Goal: Communication & Community: Answer question/provide support

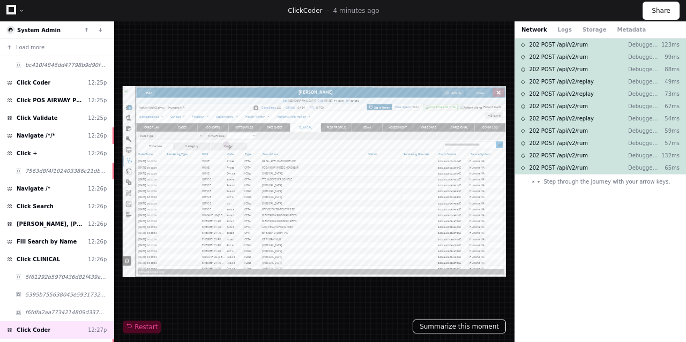
click at [467, 328] on button "Summarize this moment" at bounding box center [458, 327] width 93 height 14
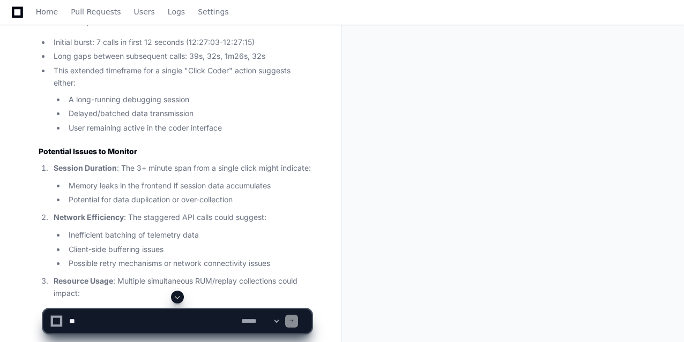
scroll to position [740, 0]
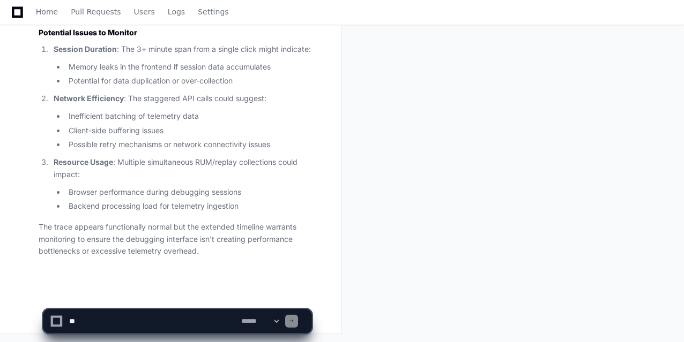
click at [122, 320] on textarea at bounding box center [153, 322] width 172 height 24
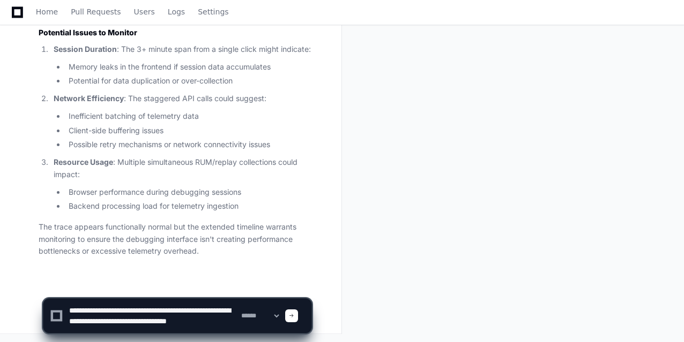
scroll to position [3, 0]
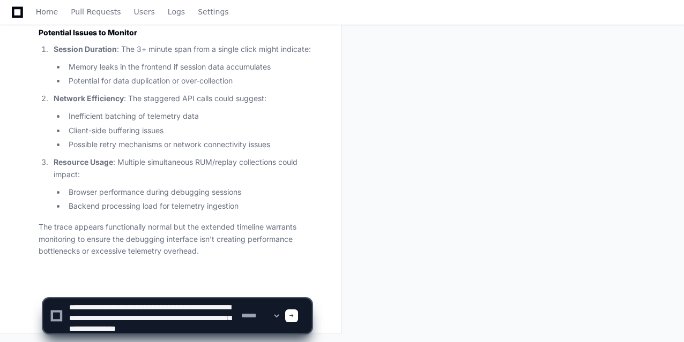
type textarea "**********"
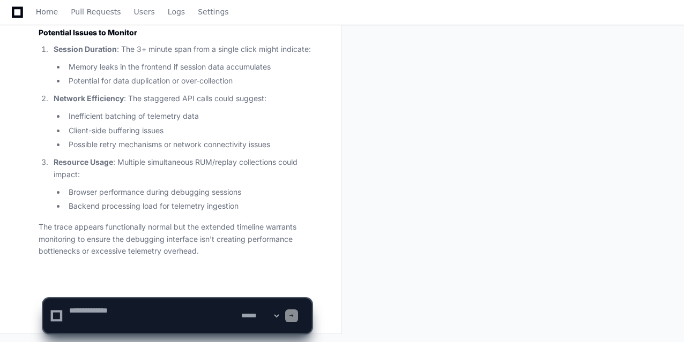
scroll to position [0, 0]
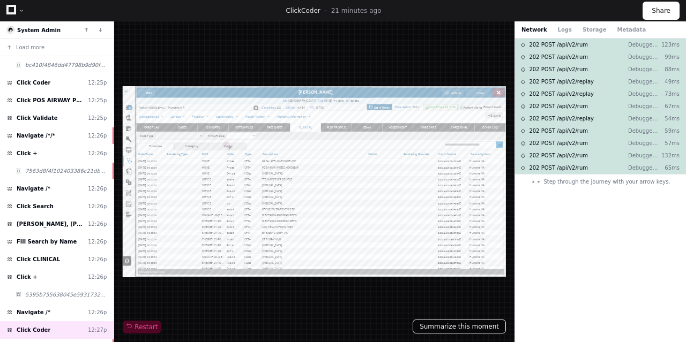
click at [462, 329] on button "Summarize this moment" at bounding box center [458, 327] width 93 height 14
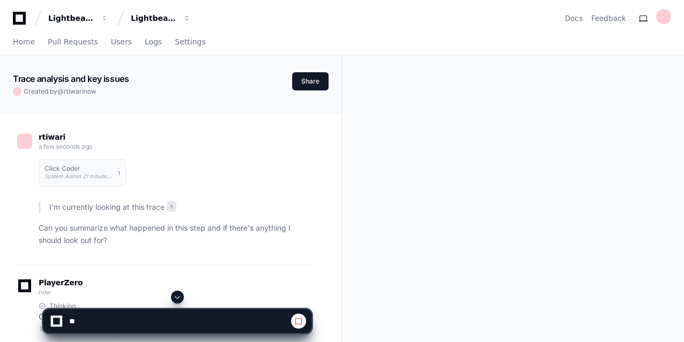
click at [322, 252] on div "rtiwari a few seconds ago Click Coder System Admin 21 minutes ago 1 I'm current…" at bounding box center [171, 288] width 316 height 348
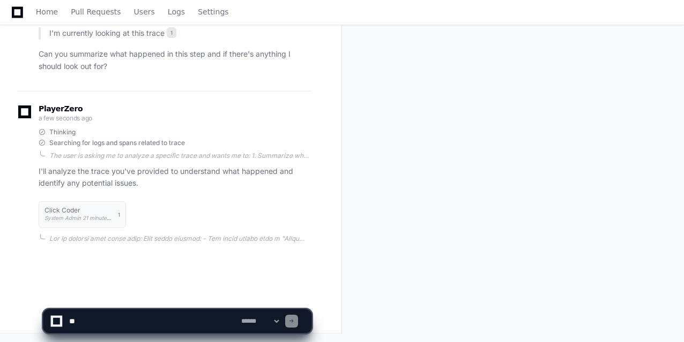
scroll to position [179, 0]
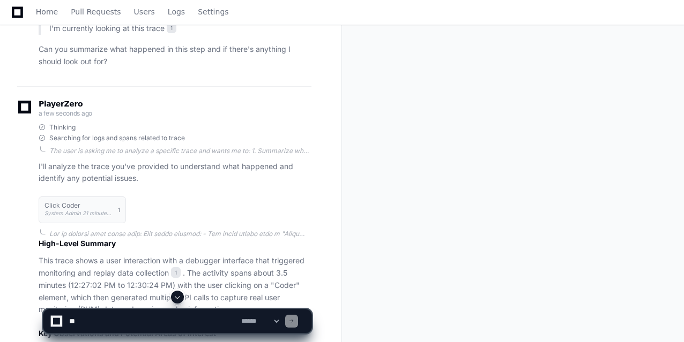
click at [320, 185] on div "rtiwari a few seconds ago Click Coder System Admin 21 minutes ago 1 I'm current…" at bounding box center [171, 341] width 316 height 812
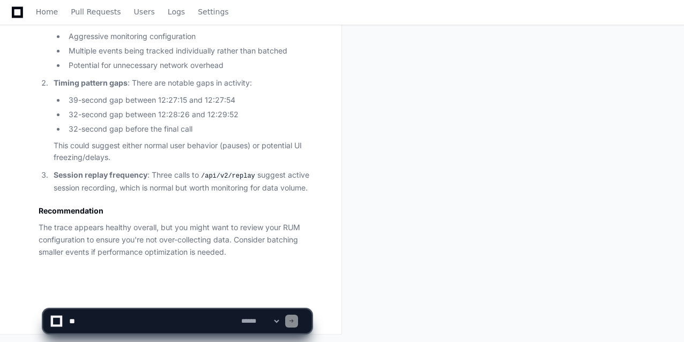
click at [106, 319] on textarea at bounding box center [153, 322] width 172 height 24
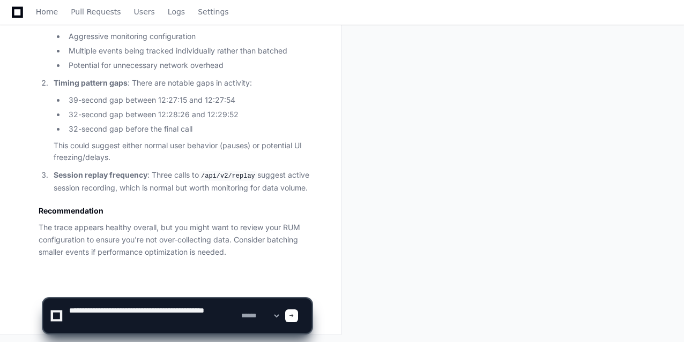
click at [214, 312] on textarea at bounding box center [153, 316] width 172 height 34
click at [114, 322] on textarea at bounding box center [153, 316] width 172 height 34
type textarea "**********"
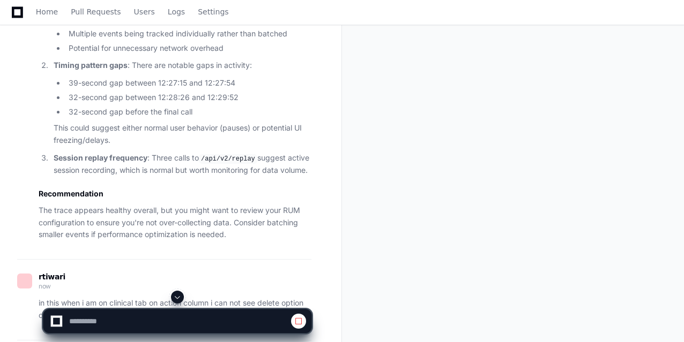
scroll to position [660, 0]
click at [320, 242] on div "rtiwari 2 minutes ago Click Coder System Admin 23 minutes ago 1 I'm currently l…" at bounding box center [171, 23] width 316 height 1139
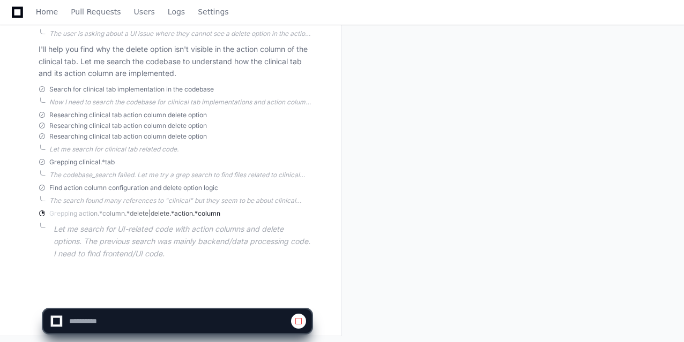
scroll to position [1033, 0]
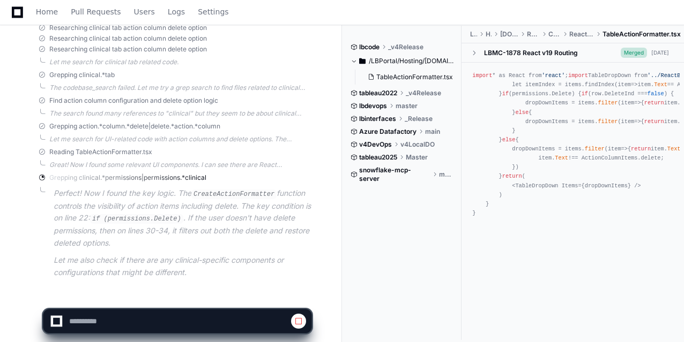
scroll to position [1138, 0]
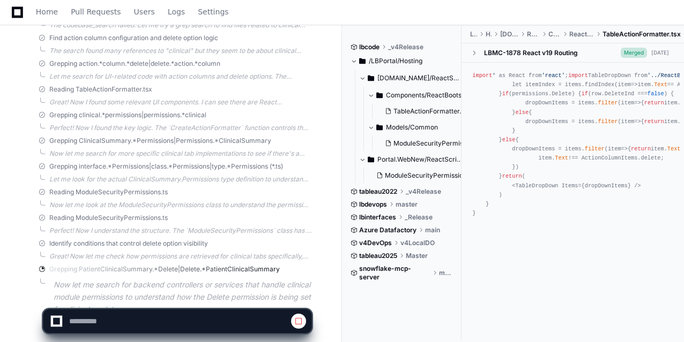
scroll to position [1239, 0]
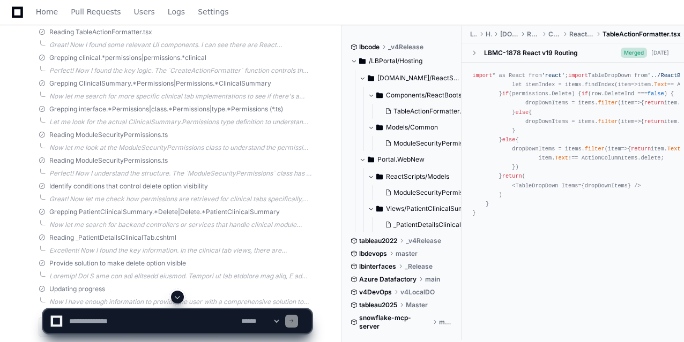
click at [314, 233] on div "rtiwari 8 minutes ago Click Coder System Admin 29 minutes ago 1 I'm currently l…" at bounding box center [171, 2] width 316 height 2254
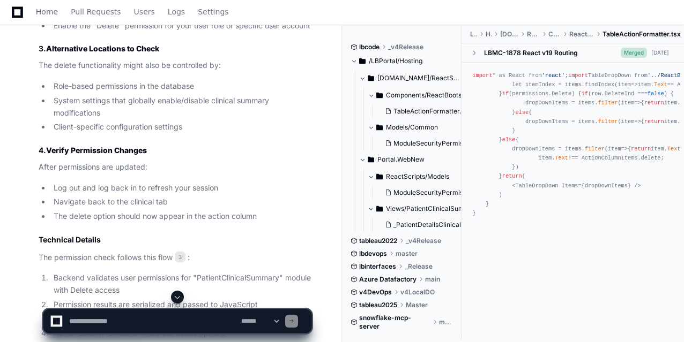
scroll to position [2096, 0]
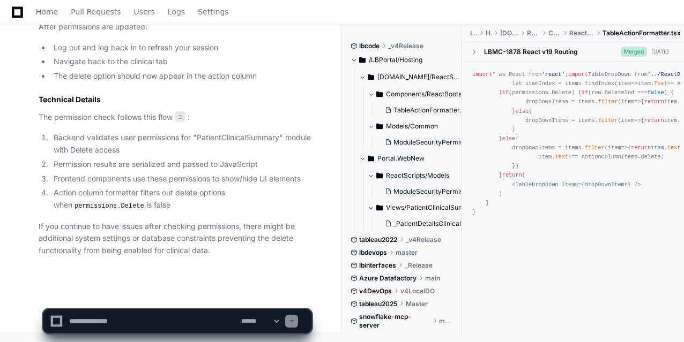
click at [144, 323] on textarea at bounding box center [153, 322] width 172 height 24
paste textarea "**********"
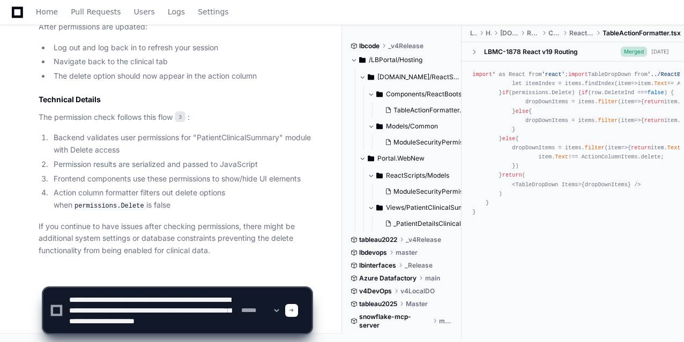
scroll to position [14, 0]
paste textarea "**********"
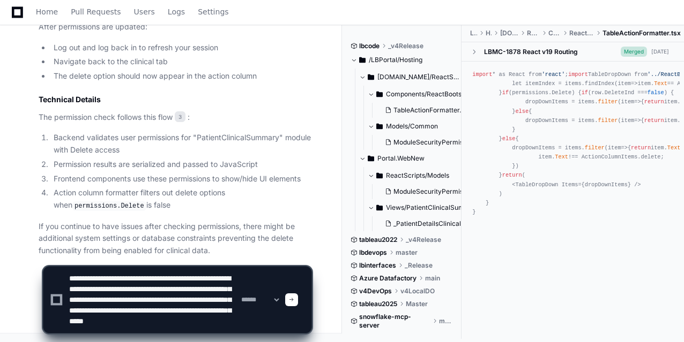
scroll to position [25, 0]
click at [219, 332] on textarea at bounding box center [153, 300] width 172 height 66
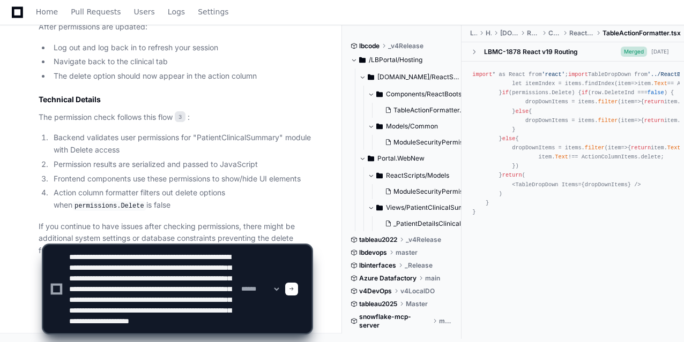
scroll to position [35, 0]
type textarea "**********"
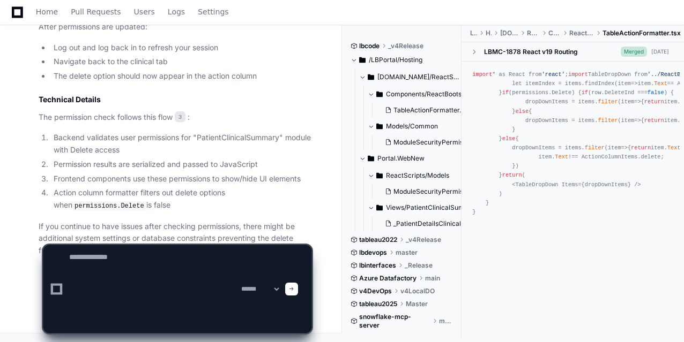
scroll to position [0, 0]
